Goal: Navigation & Orientation: Understand site structure

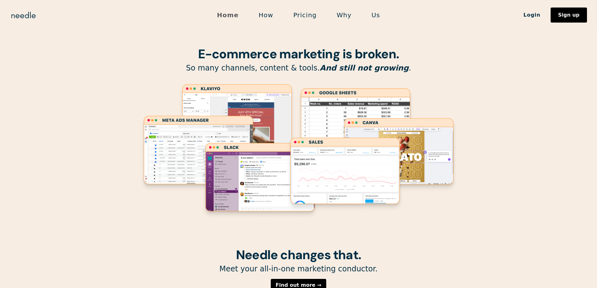
click at [228, 16] on link "Home" at bounding box center [228, 14] width 42 height 13
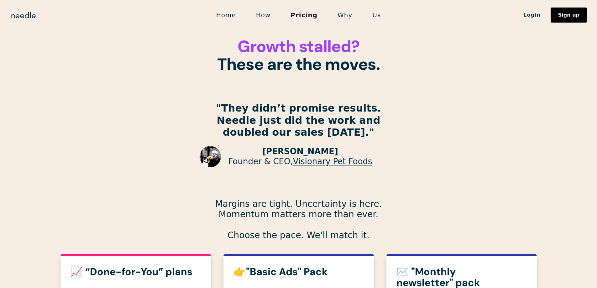
click at [210, 158] on img at bounding box center [210, 156] width 21 height 21
click at [315, 163] on link "Visionary Pet Foods" at bounding box center [332, 161] width 79 height 9
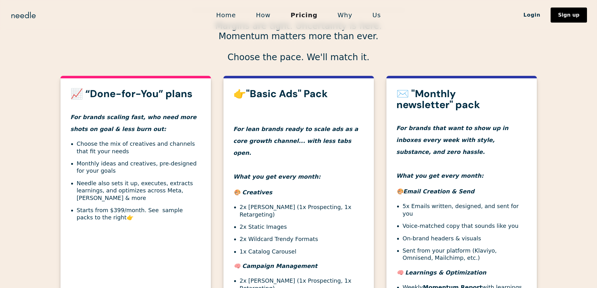
scroll to position [87, 0]
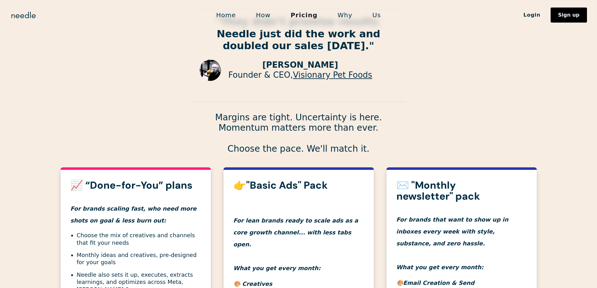
click at [238, 17] on link "Home" at bounding box center [226, 14] width 40 height 13
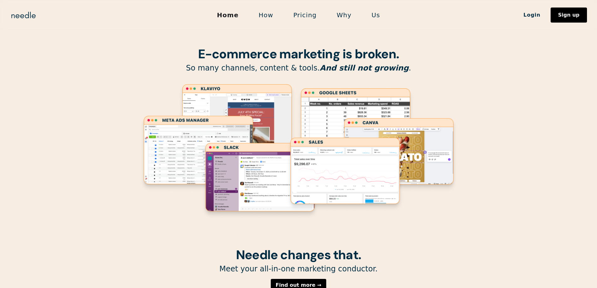
click at [345, 16] on link "Why" at bounding box center [344, 14] width 35 height 13
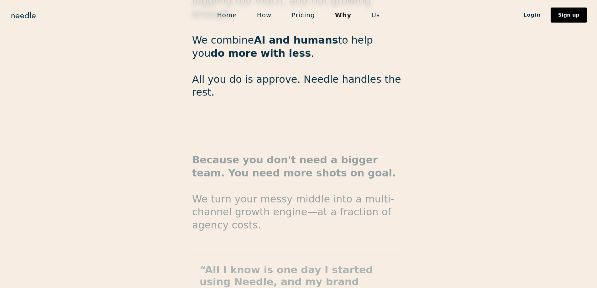
scroll to position [1016, 0]
